Goal: Book appointment/travel/reservation

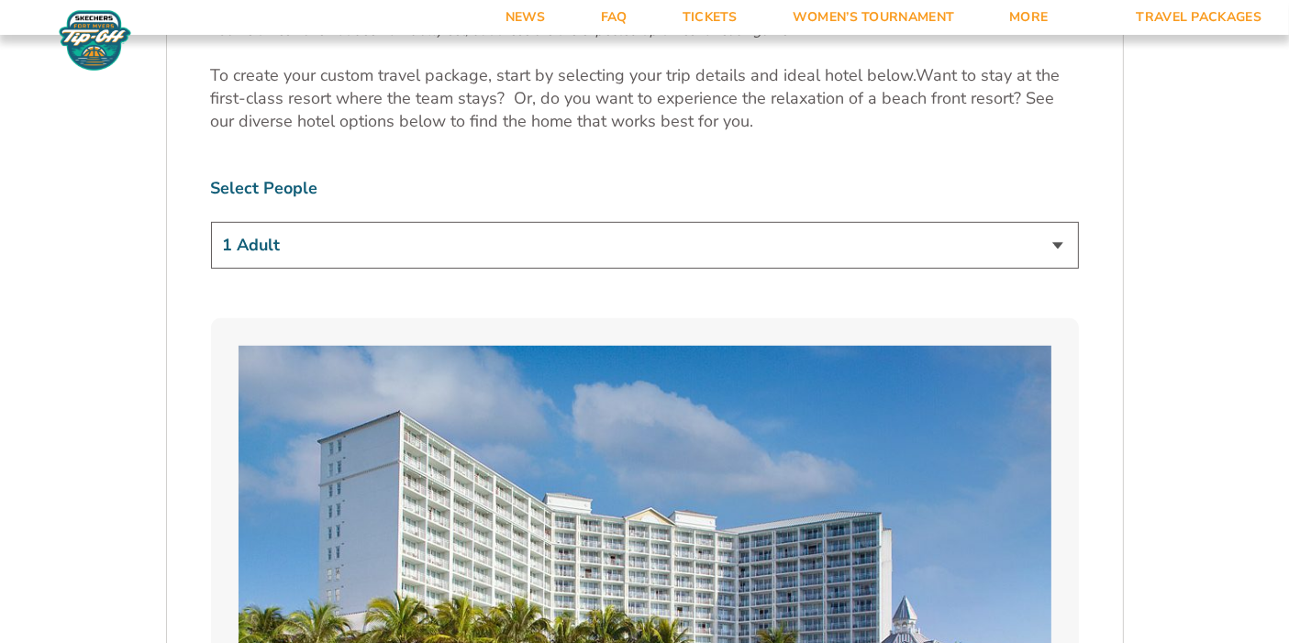
scroll to position [1136, 0]
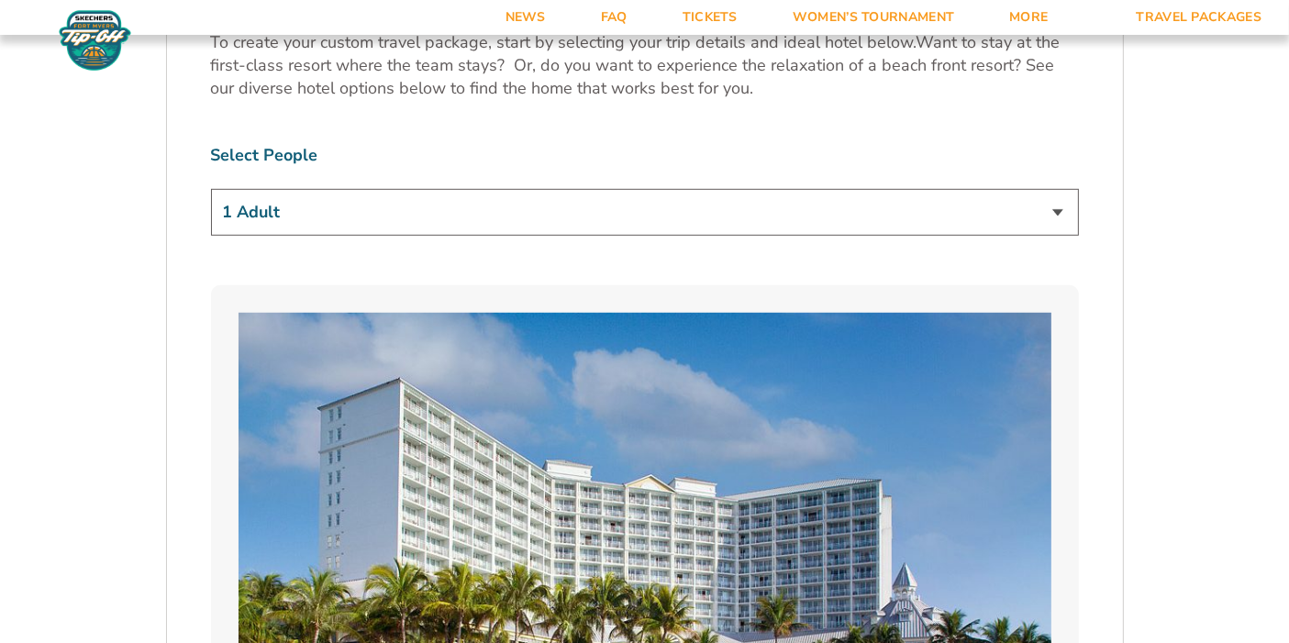
click at [1061, 211] on select "1 Adult 2 Adults 3 Adults 4 Adults 2 Adults + 1 Child 2 Adults + 2 Children 2 A…" at bounding box center [645, 212] width 868 height 47
select select "2 Adults"
click at [211, 189] on select "1 Adult 2 Adults 3 Adults 4 Adults 2 Adults + 1 Child 2 Adults + 2 Children 2 A…" at bounding box center [645, 212] width 868 height 47
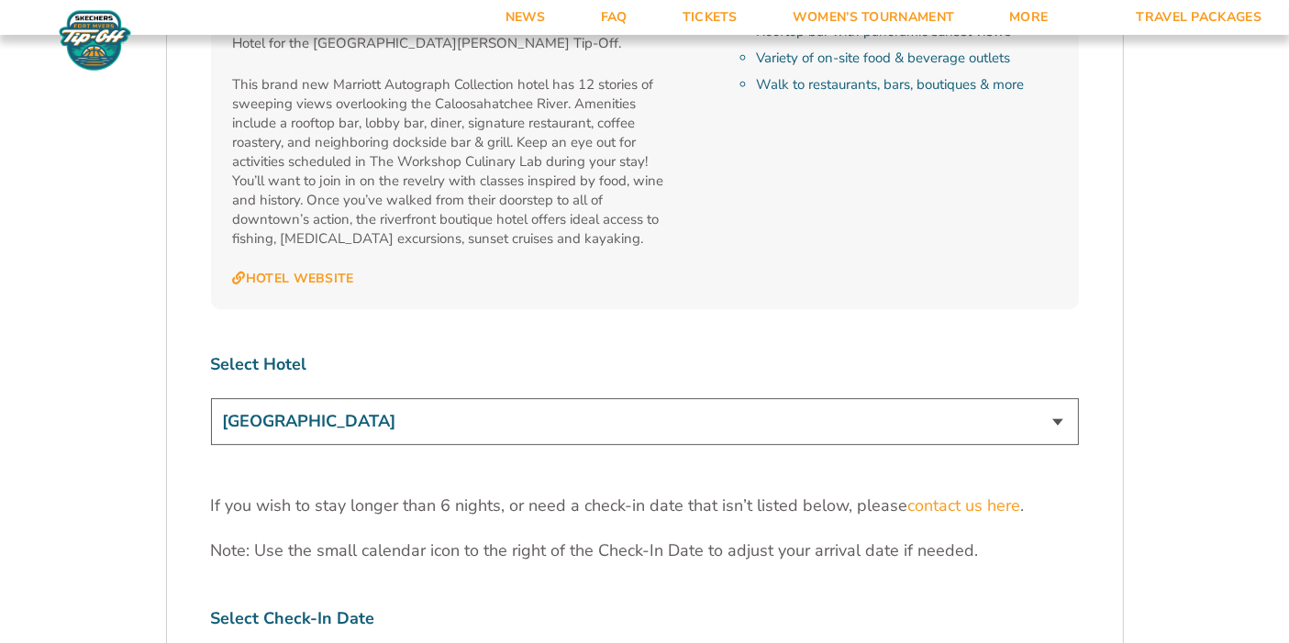
scroll to position [5437, 0]
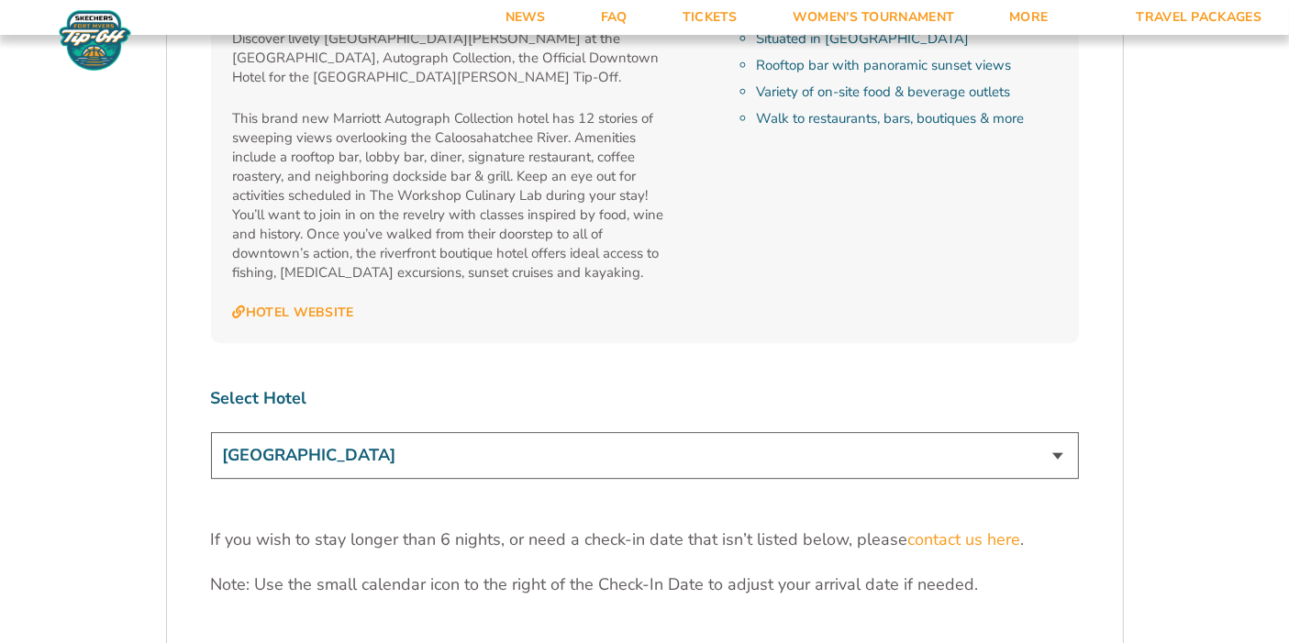
click at [873, 432] on select "[GEOGRAPHIC_DATA] [GEOGRAPHIC_DATA] [GEOGRAPHIC_DATA], Autograph Collection" at bounding box center [645, 455] width 868 height 47
select select "18477"
click at [211, 432] on select "[GEOGRAPHIC_DATA] [GEOGRAPHIC_DATA] [GEOGRAPHIC_DATA], Autograph Collection" at bounding box center [645, 455] width 868 height 47
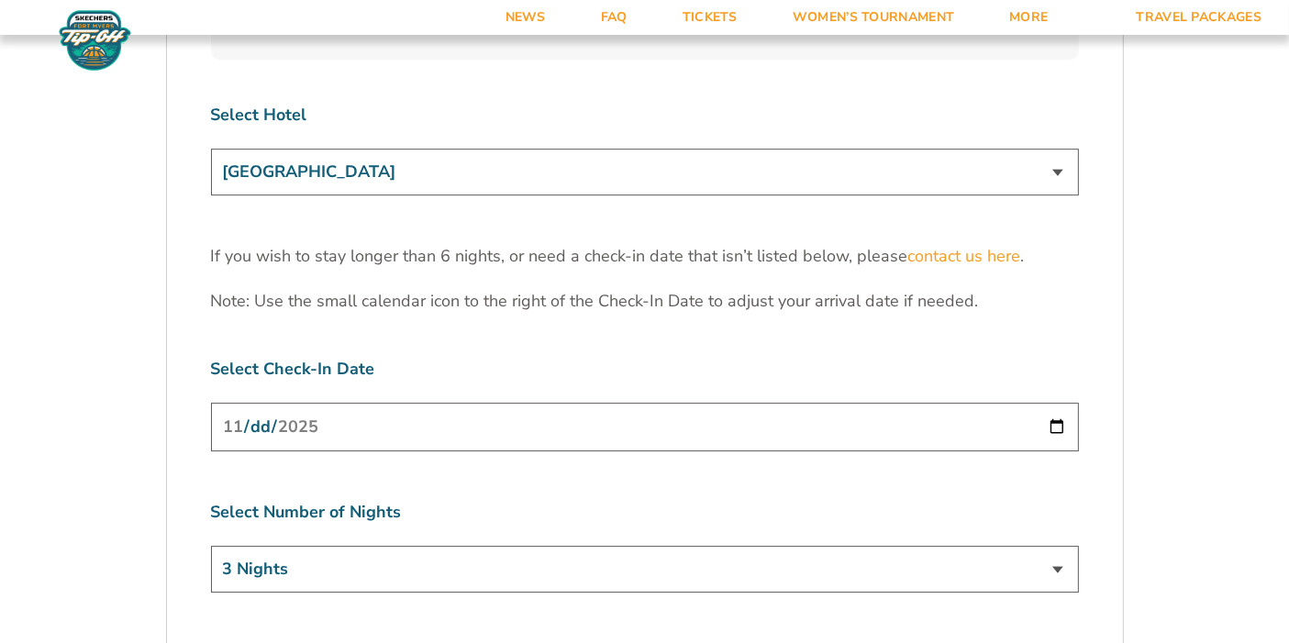
scroll to position [5703, 0]
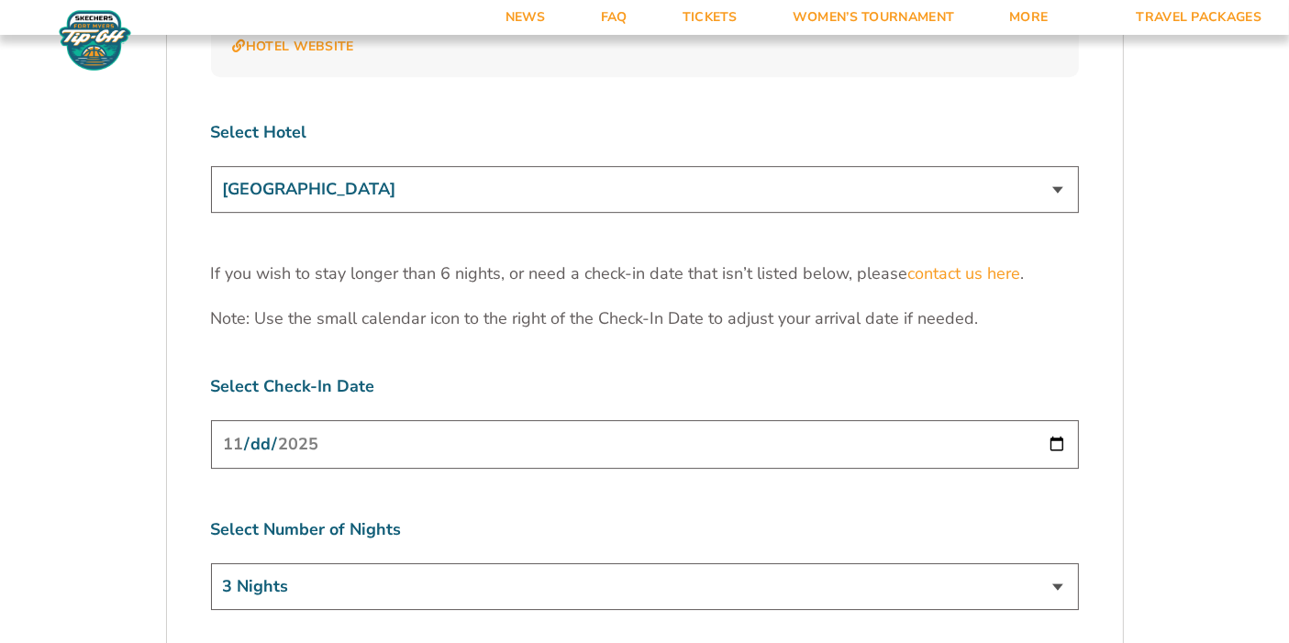
click at [1055, 420] on input "[DATE]" at bounding box center [645, 444] width 868 height 49
type input "[DATE]"
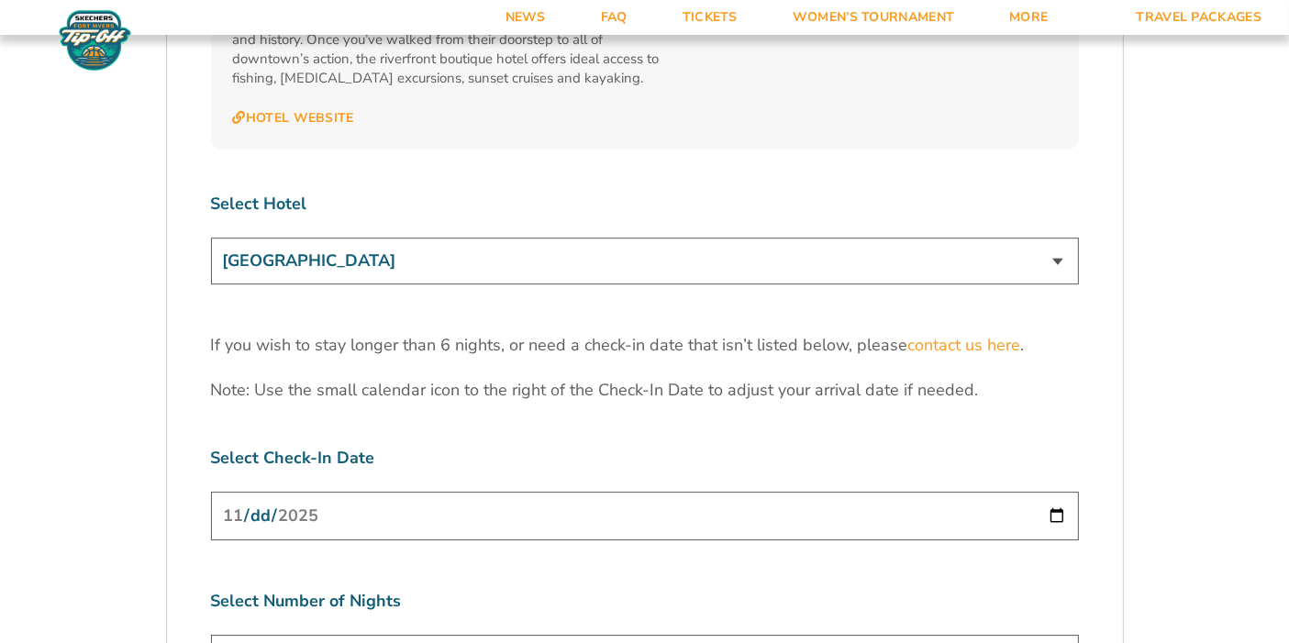
scroll to position [5640, 0]
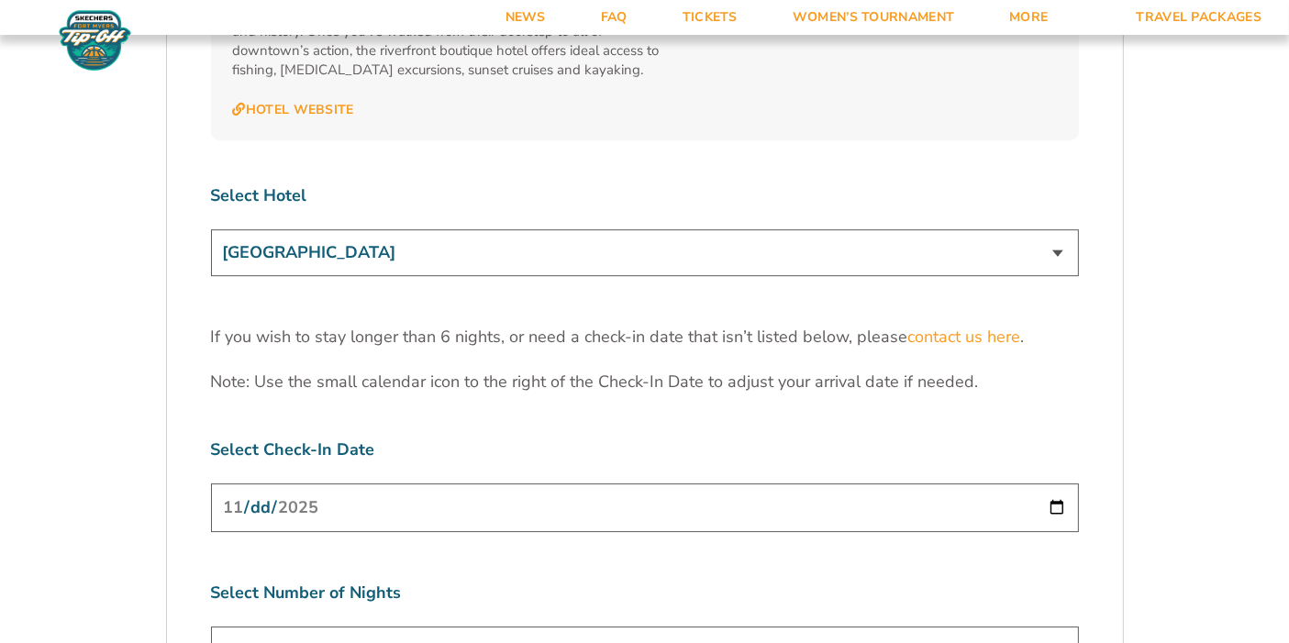
click at [894, 483] on input "[DATE]" at bounding box center [645, 507] width 868 height 49
click at [1060, 483] on input "[DATE]" at bounding box center [645, 507] width 868 height 49
click at [372, 627] on select "3 Nights 4 Nights 5 Nights 6 Nights" at bounding box center [645, 650] width 868 height 47
click at [211, 627] on select "3 Nights 4 Nights 5 Nights 6 Nights" at bounding box center [645, 650] width 868 height 47
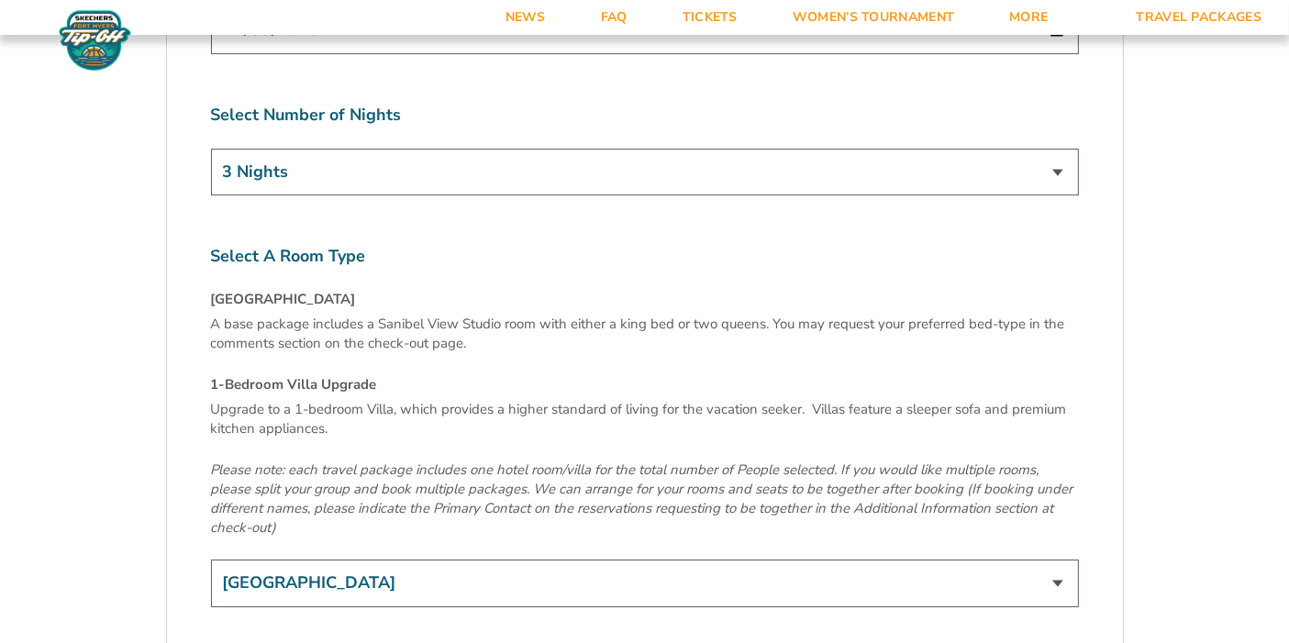
scroll to position [6126, 0]
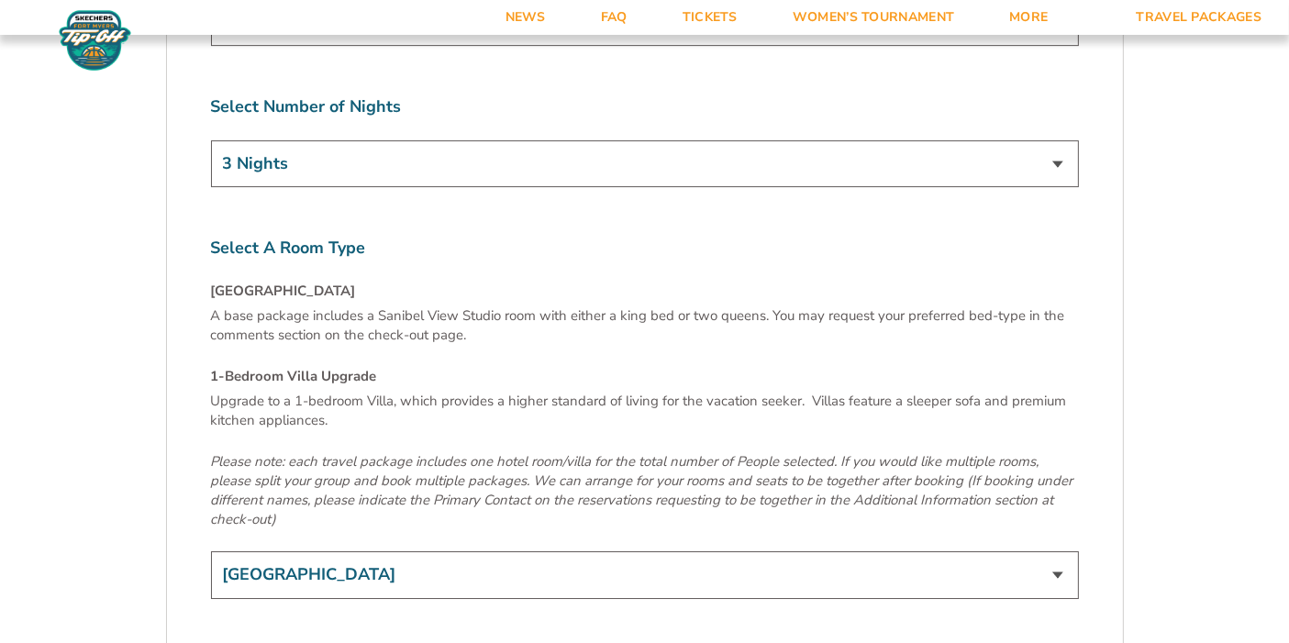
click at [363, 551] on select "[GEOGRAPHIC_DATA] 1-Bedroom Villa Upgrade (+$165 per night)" at bounding box center [645, 574] width 868 height 47
click at [211, 551] on select "[GEOGRAPHIC_DATA] 1-Bedroom Villa Upgrade (+$165 per night)" at bounding box center [645, 574] width 868 height 47
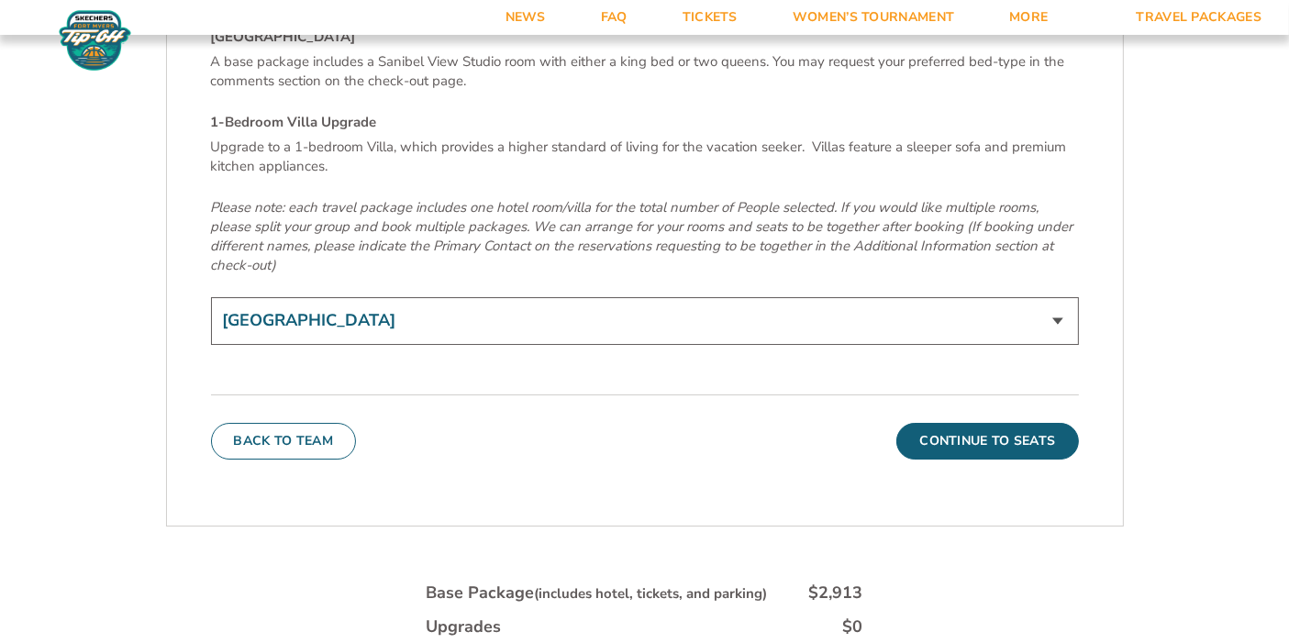
scroll to position [6413, 0]
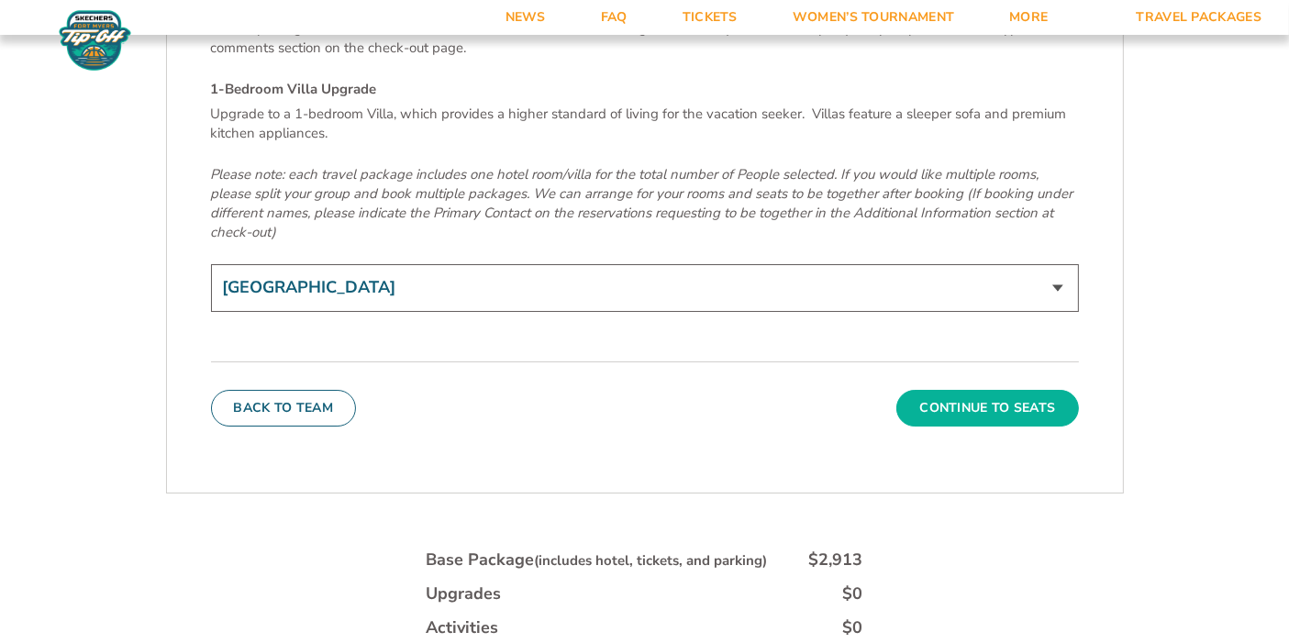
click at [976, 390] on button "Continue To Seats" at bounding box center [987, 408] width 182 height 37
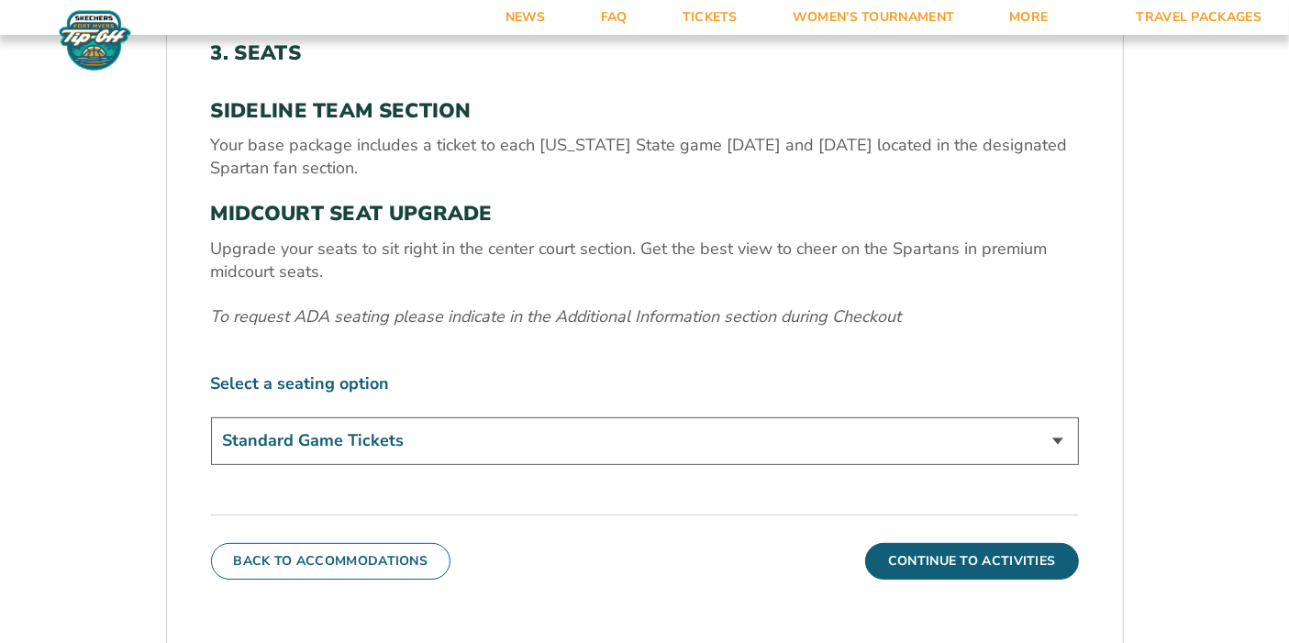
scroll to position [632, 0]
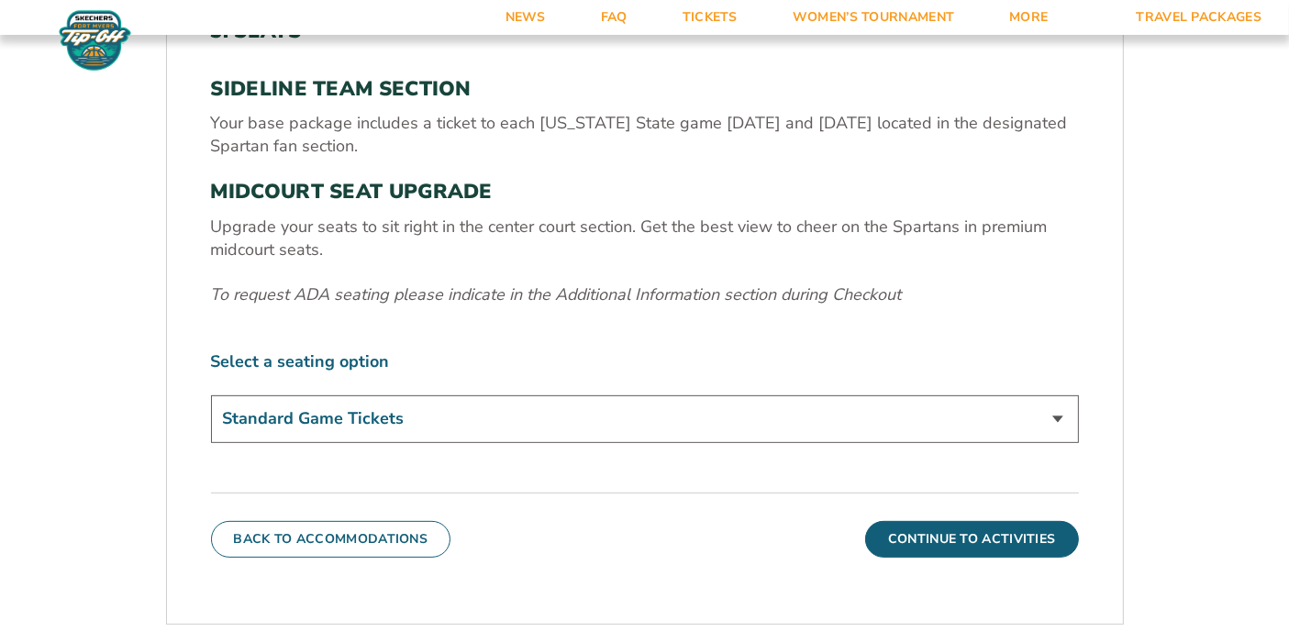
click at [731, 422] on select "Standard Game Tickets Midcourt Seat Upgrade (+$140 per person)" at bounding box center [645, 418] width 868 height 47
click at [211, 395] on select "Standard Game Tickets Midcourt Seat Upgrade (+$140 per person)" at bounding box center [645, 418] width 868 height 47
click at [714, 449] on div "3. Seats SIDELINE TEAM SECTION Your base package includes a ticket to each [US_…" at bounding box center [645, 288] width 956 height 627
click at [890, 533] on button "Continue To Activities" at bounding box center [972, 539] width 214 height 37
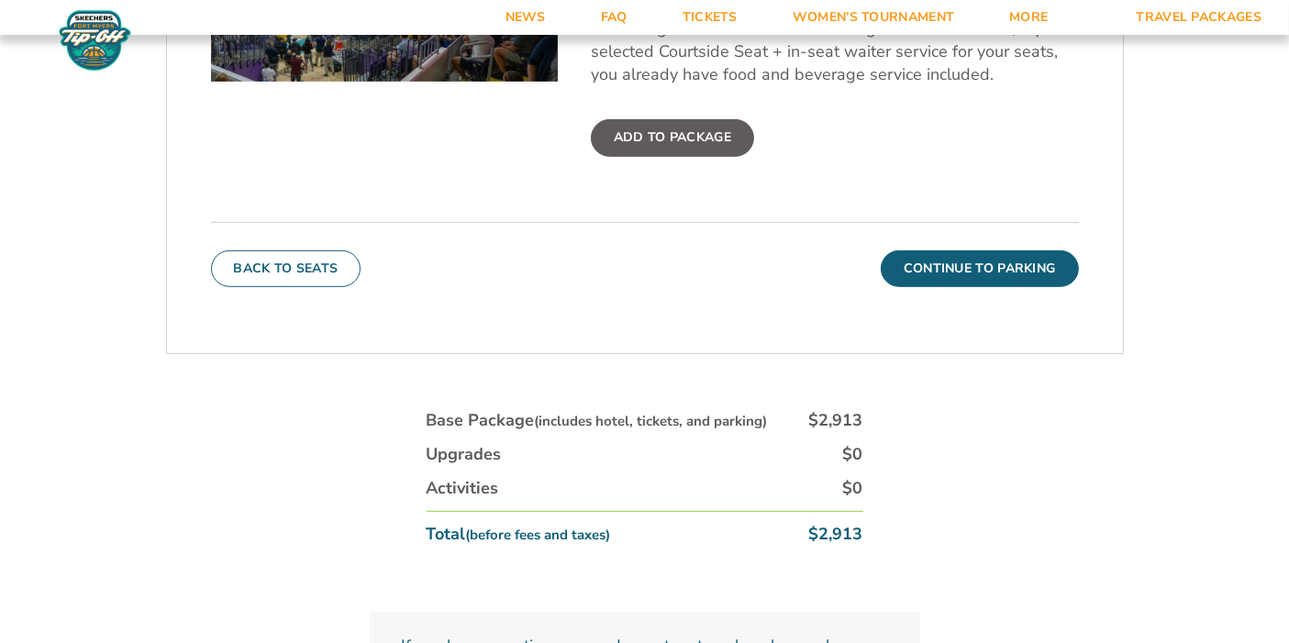
scroll to position [837, 0]
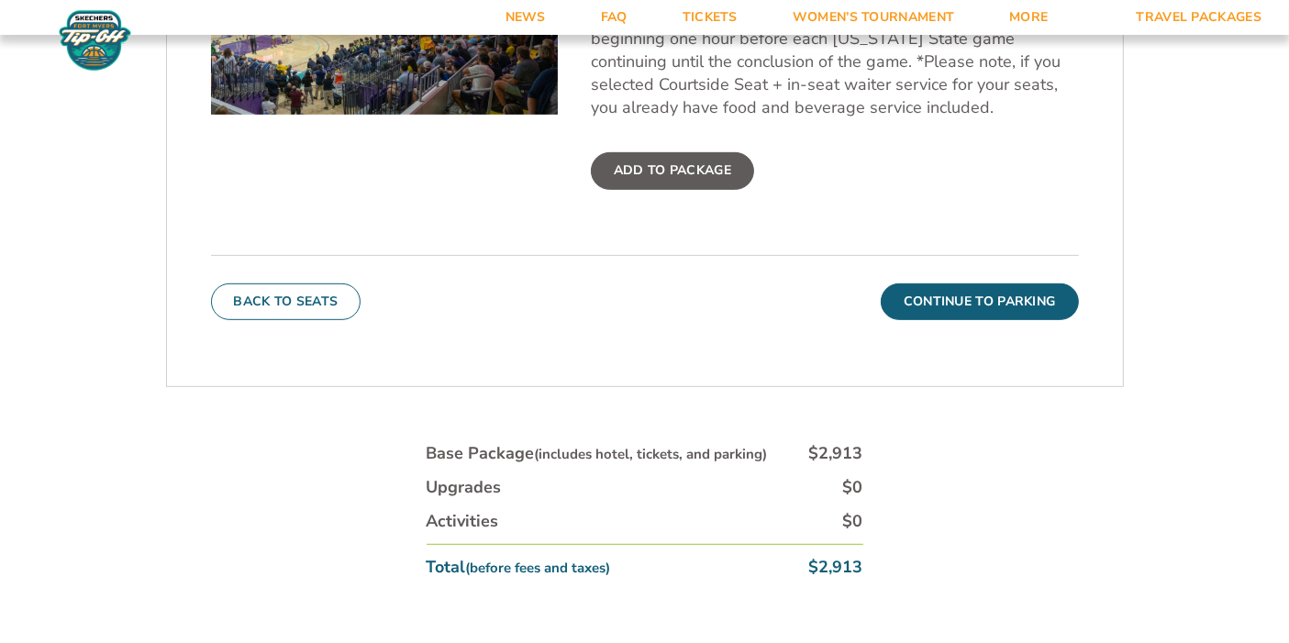
click at [997, 328] on div "4. Activities In-Arena Hospitality Price per person in your package: $300 Live …" at bounding box center [645, 68] width 956 height 594
click at [993, 321] on div "4. Activities In-Arena Hospitality Price per person in your package: $300 Live …" at bounding box center [645, 68] width 956 height 594
click at [997, 303] on button "Continue To Parking" at bounding box center [980, 301] width 198 height 37
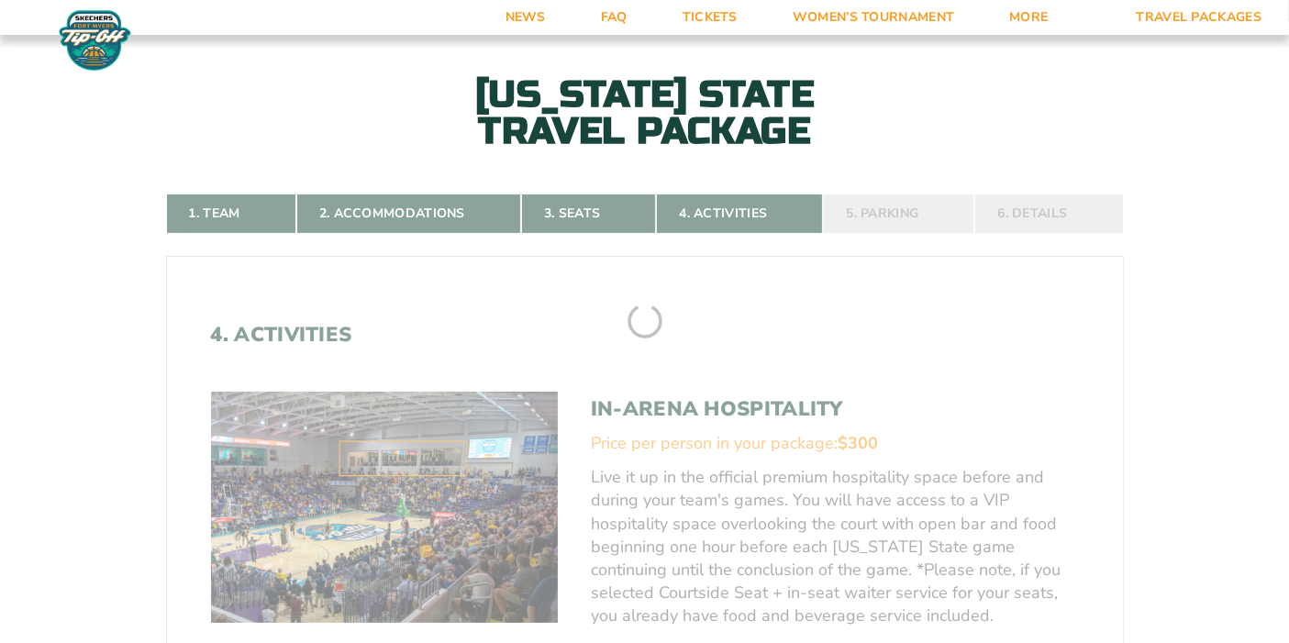
scroll to position [304, 0]
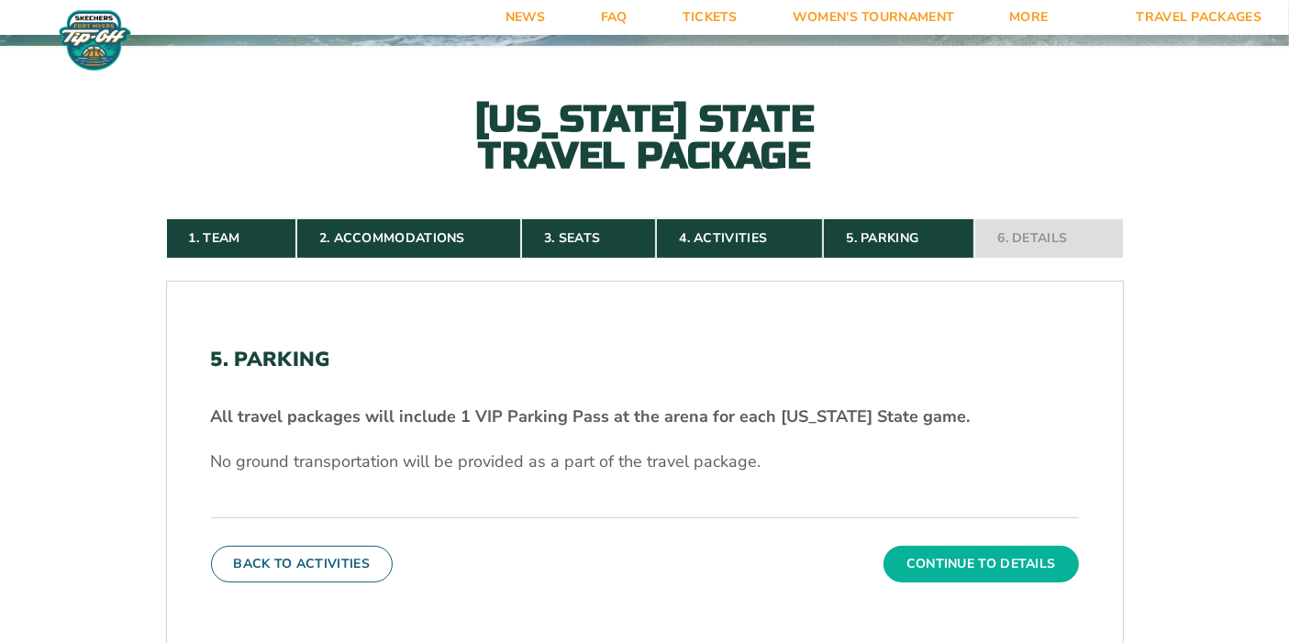
click at [924, 548] on button "Continue To Details" at bounding box center [980, 564] width 195 height 37
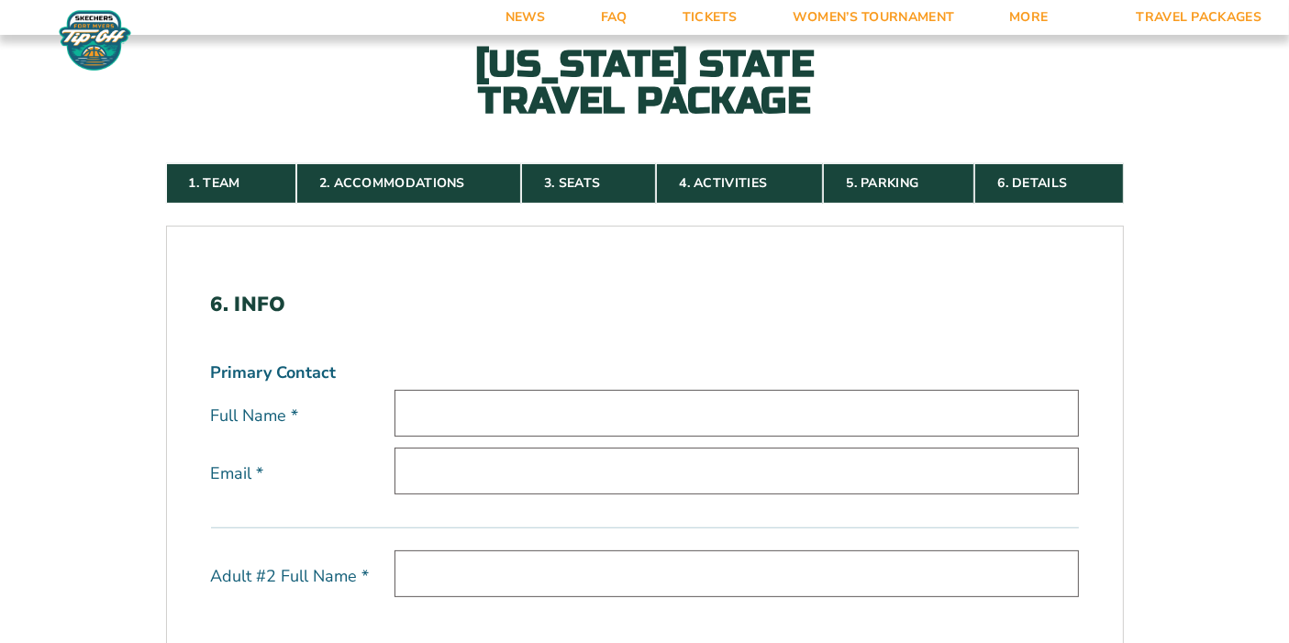
scroll to position [0, 0]
